Goal: Task Accomplishment & Management: Manage account settings

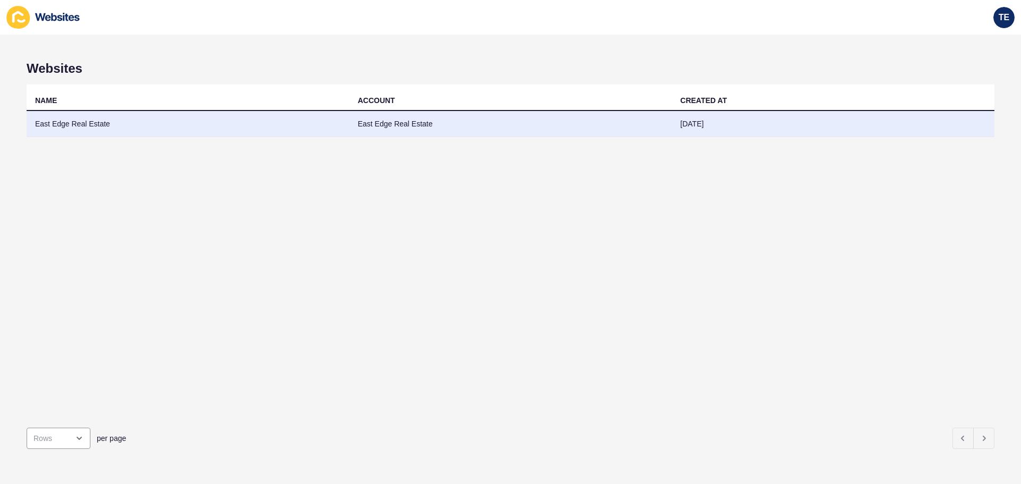
click at [86, 122] on td "East Edge Real Estate" at bounding box center [188, 124] width 323 height 26
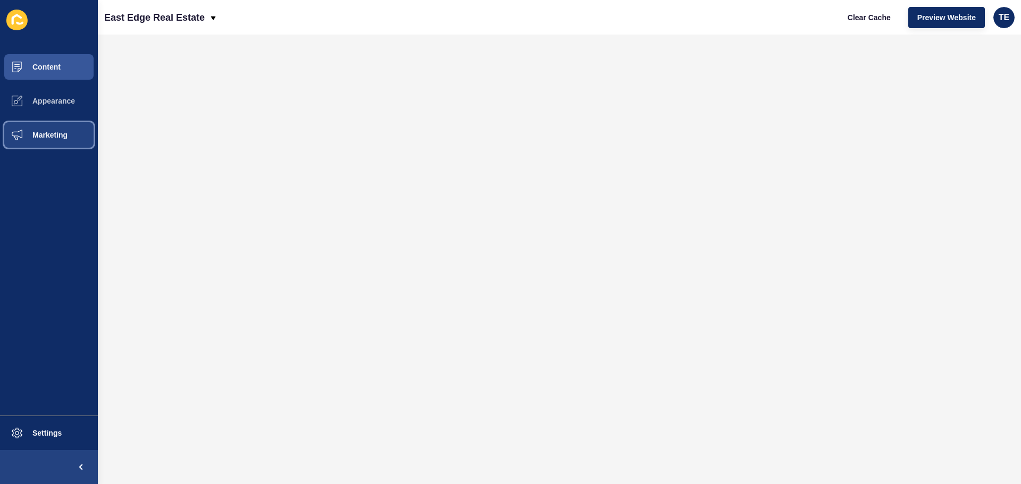
click at [48, 136] on span "Marketing" at bounding box center [32, 135] width 69 height 9
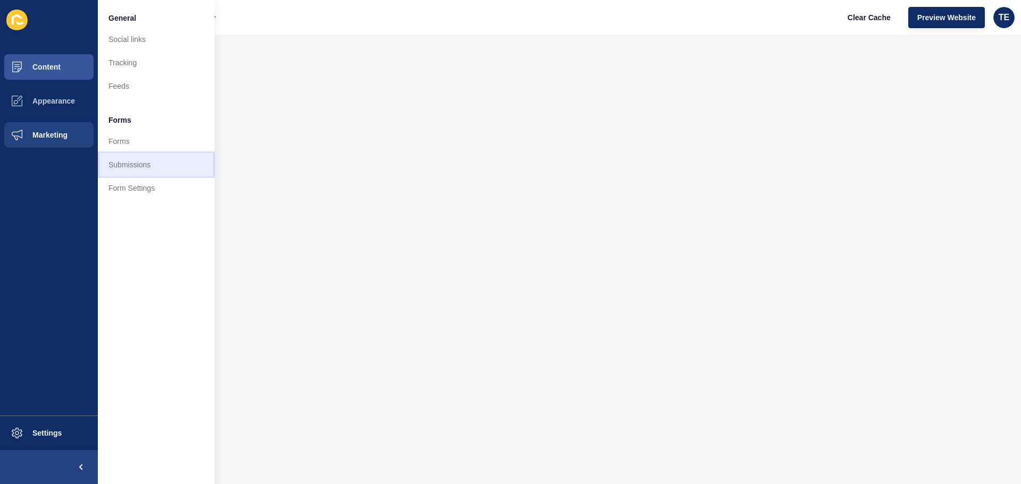
click at [131, 167] on link "Submissions" at bounding box center [156, 164] width 117 height 23
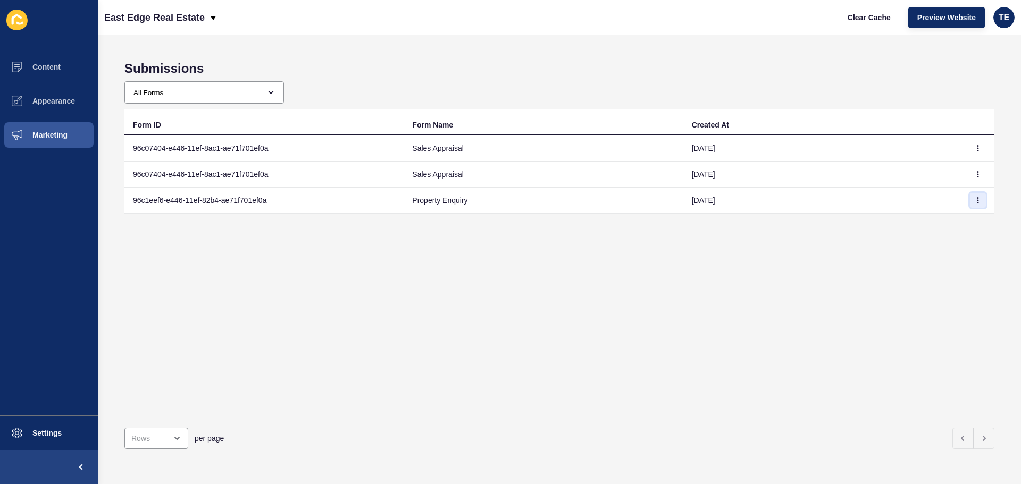
click at [974, 201] on icon "button" at bounding box center [977, 200] width 6 height 6
click at [779, 281] on div "Form ID Form Name Created At 96c07404-e446-11ef-8ac1-ae71f701ef0a Sales Apprais…" at bounding box center [559, 264] width 870 height 310
click at [272, 95] on select "All Forms Generic Contact Form Agency Contact Form Agent Contact Form Sales App…" at bounding box center [200, 92] width 150 height 21
click at [318, 88] on div "All Forms Generic Contact Form Agency Contact Form Agent Contact Form Sales App…" at bounding box center [559, 92] width 870 height 22
